Goal: Task Accomplishment & Management: Manage account settings

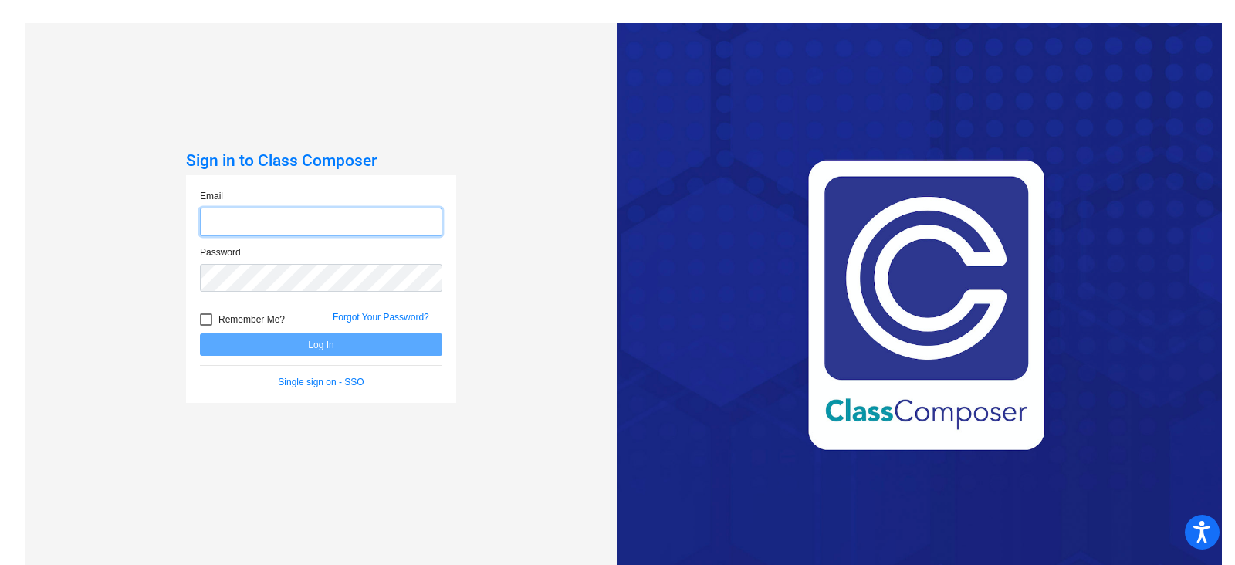
type input "[EMAIL_ADDRESS][PERSON_NAME][DOMAIN_NAME]"
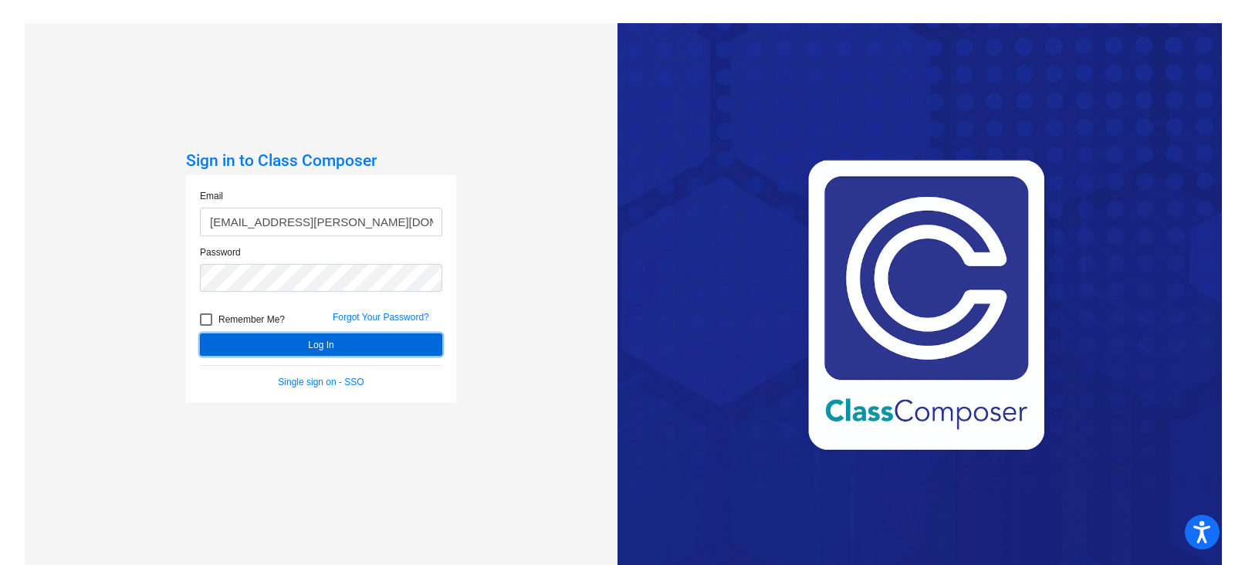
click at [325, 344] on button "Log In" at bounding box center [321, 345] width 242 height 22
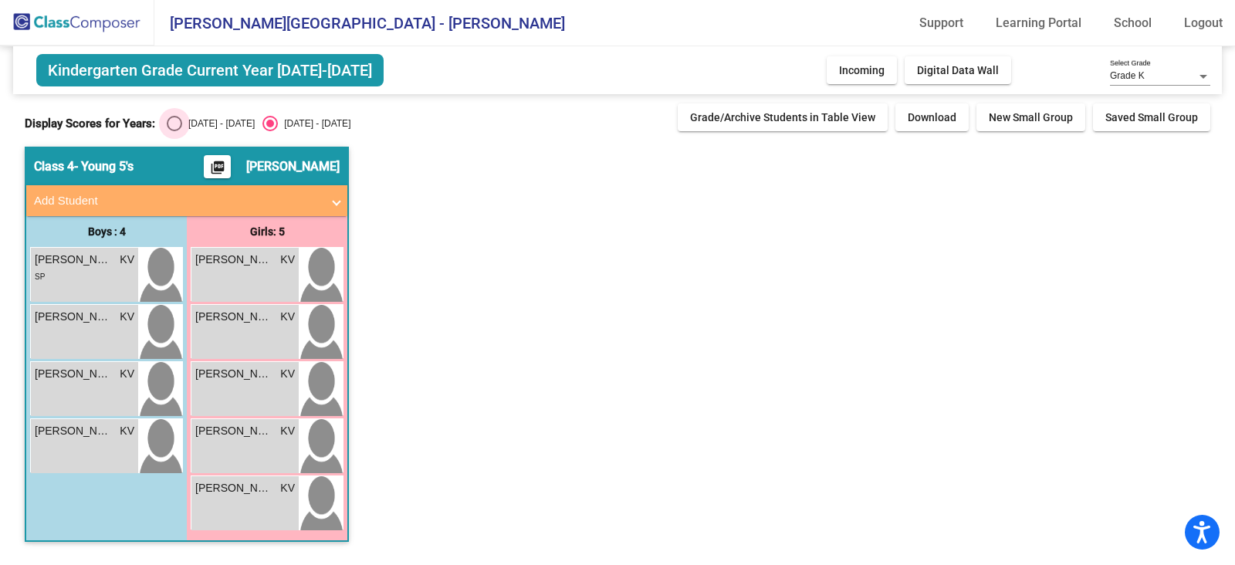
click at [191, 118] on div "[DATE] - [DATE]" at bounding box center [218, 124] width 73 height 14
click at [174, 131] on input "[DATE] - [DATE]" at bounding box center [174, 131] width 1 height 1
radio input "true"
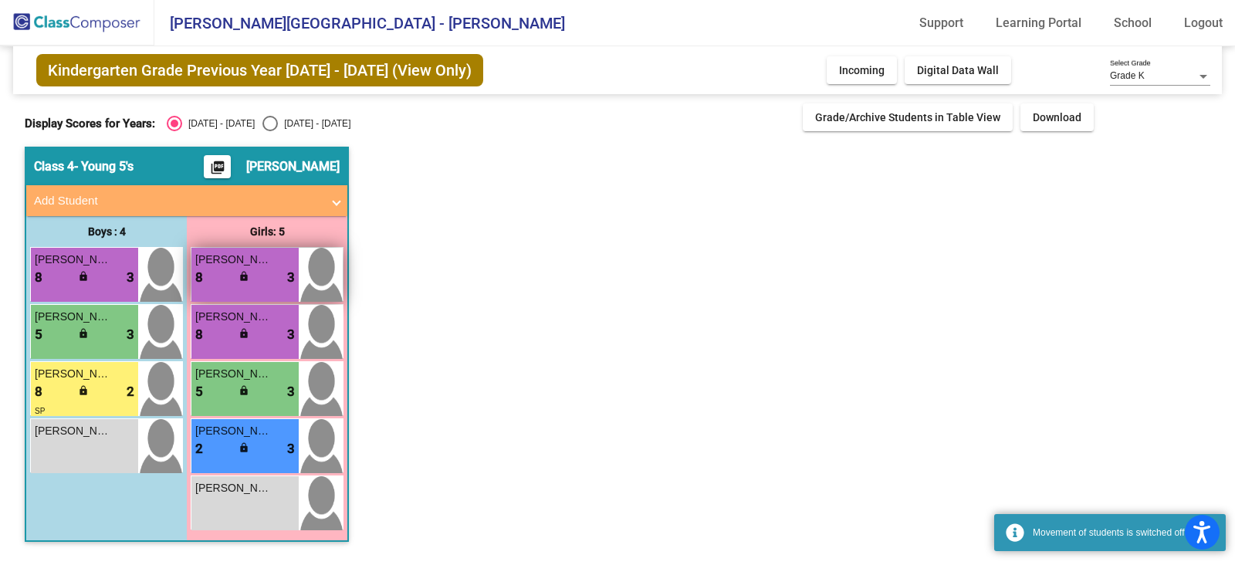
click at [264, 273] on div "8 lock do_not_disturb_alt 3" at bounding box center [245, 278] width 100 height 20
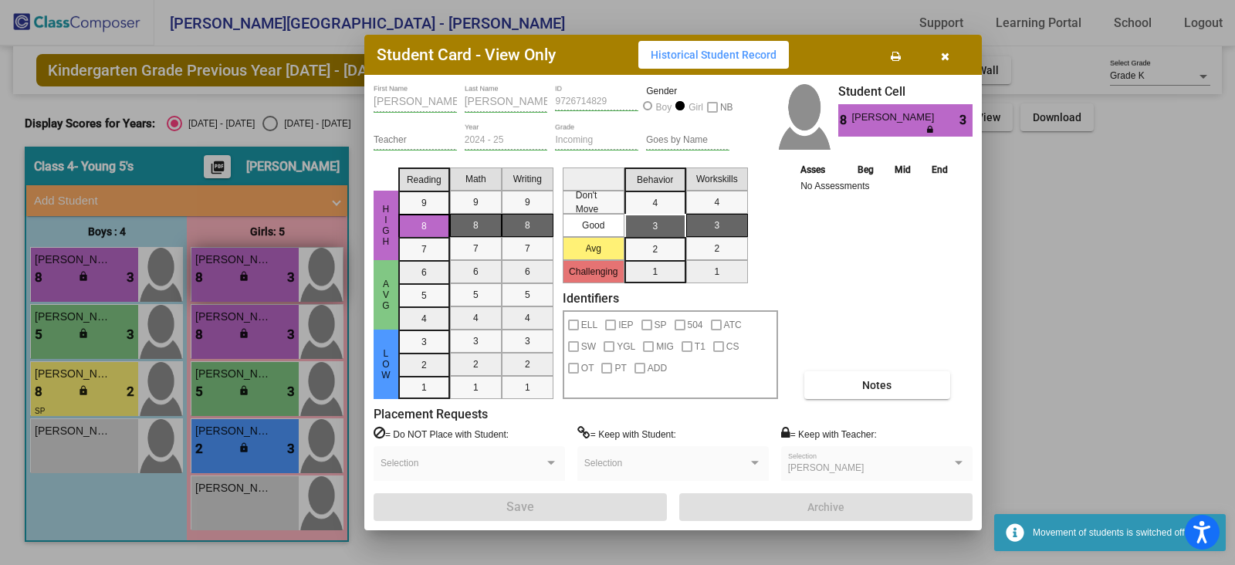
click at [264, 273] on div at bounding box center [617, 282] width 1235 height 565
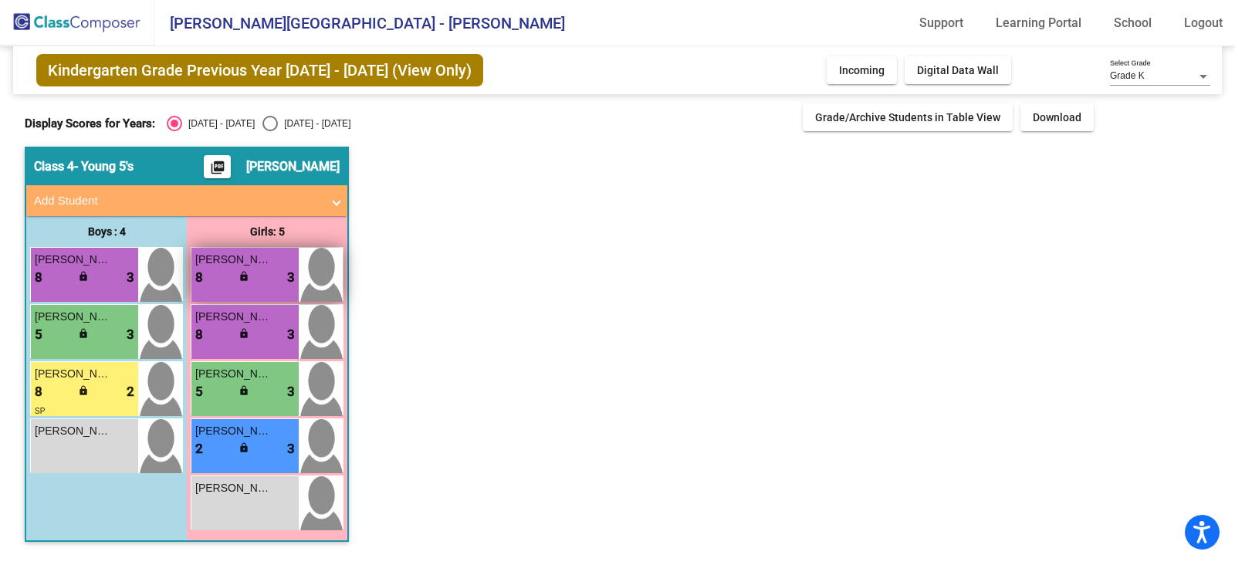
click at [264, 273] on div "8 lock do_not_disturb_alt 3" at bounding box center [245, 278] width 100 height 20
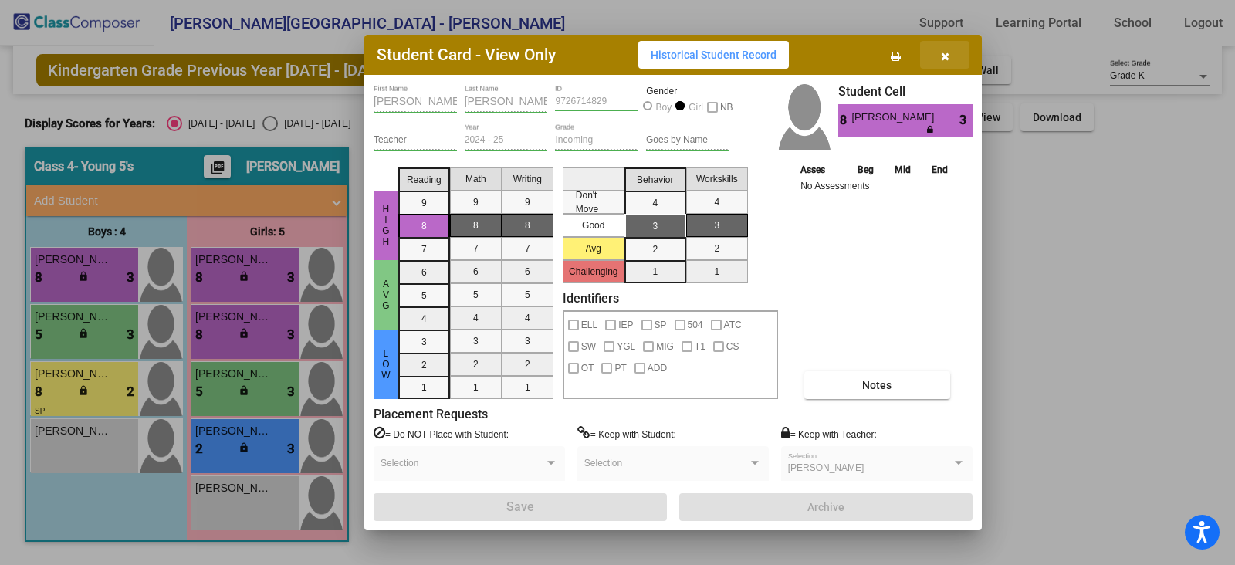
click at [951, 51] on button "button" at bounding box center [944, 55] width 49 height 28
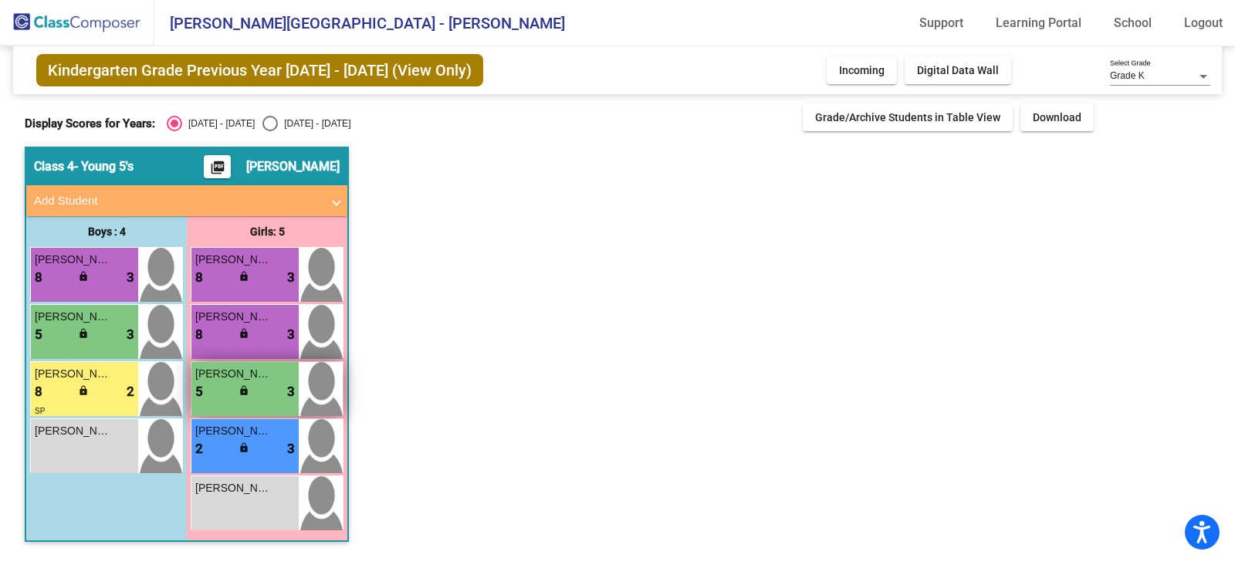
click at [230, 383] on div "5 lock do_not_disturb_alt 3" at bounding box center [245, 392] width 100 height 20
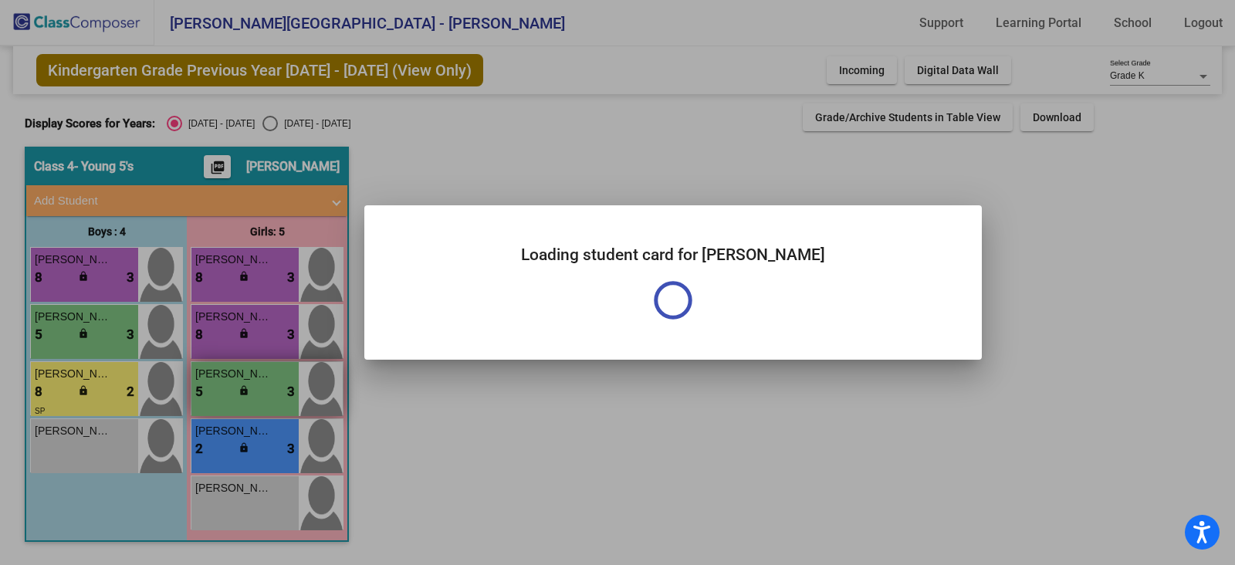
click at [230, 383] on div at bounding box center [617, 282] width 1235 height 565
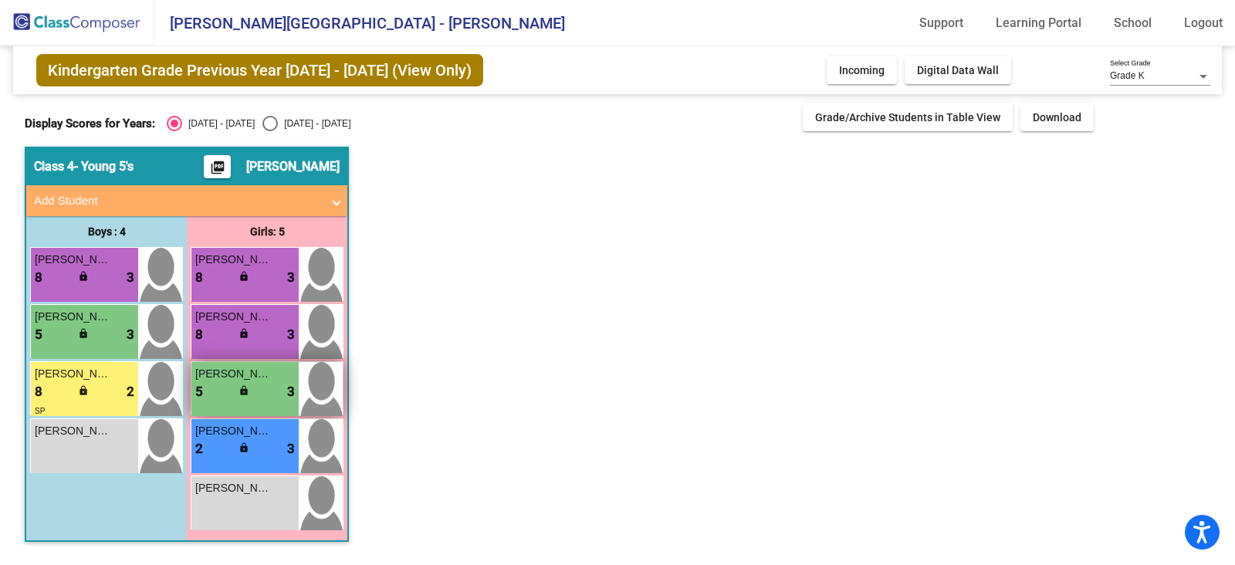
click at [235, 388] on div "5 lock do_not_disturb_alt 3" at bounding box center [245, 392] width 100 height 20
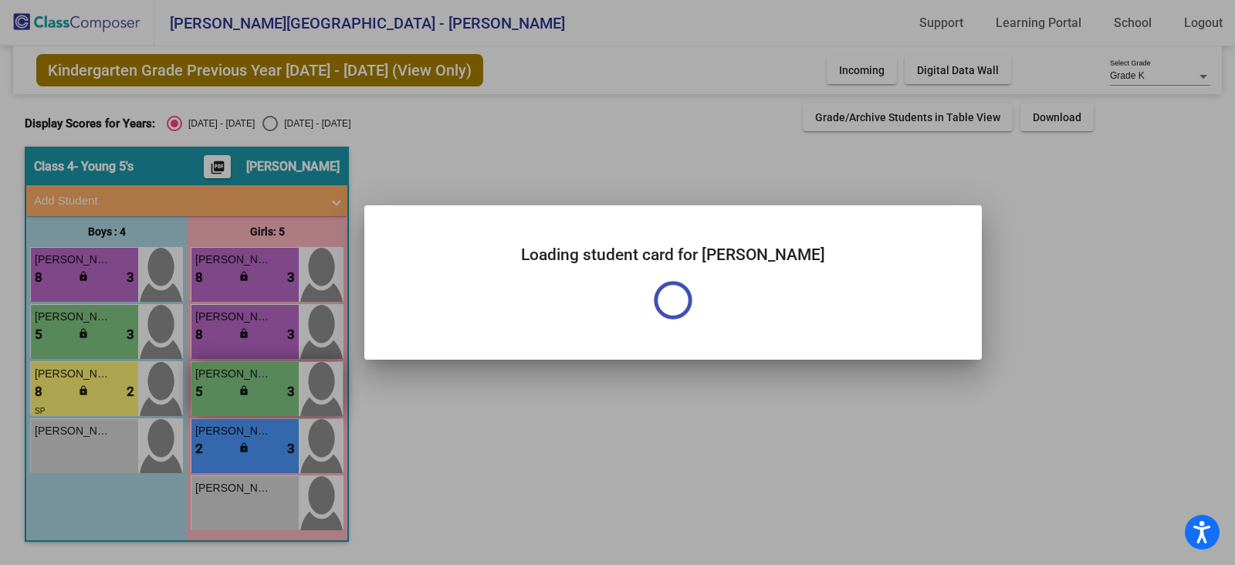
click at [235, 388] on div at bounding box center [617, 282] width 1235 height 565
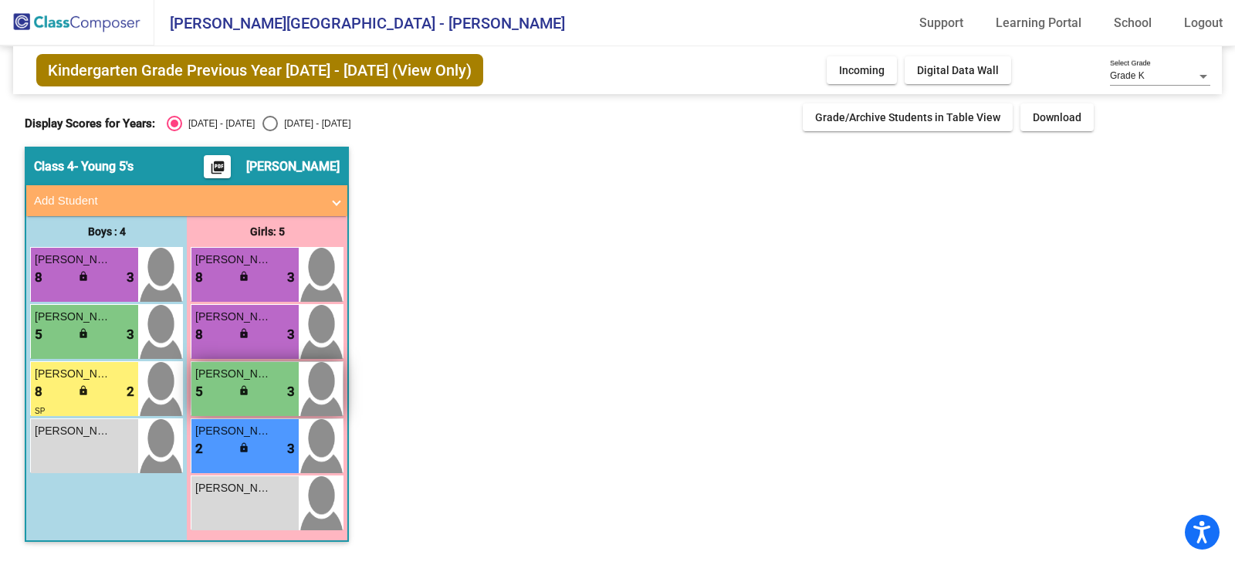
click at [235, 388] on div "5 lock do_not_disturb_alt 3" at bounding box center [245, 392] width 100 height 20
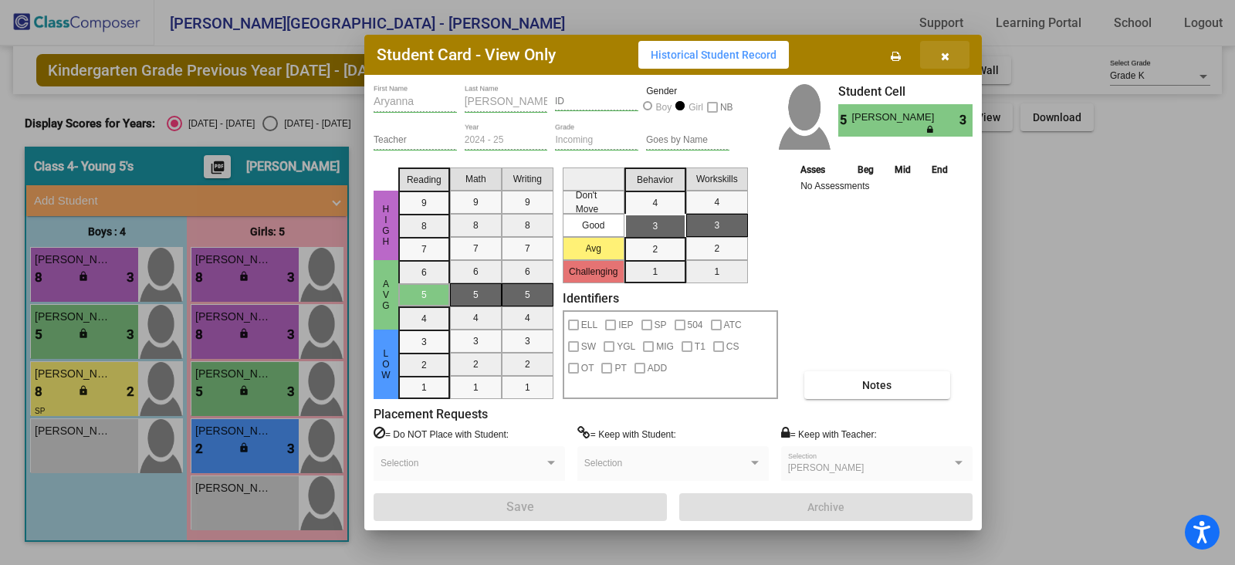
click at [957, 52] on button "button" at bounding box center [944, 55] width 49 height 28
